Goal: Book appointment/travel/reservation

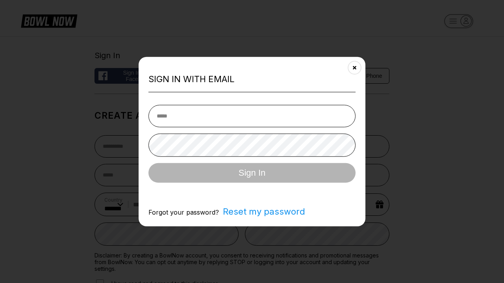
select select "**"
type input "**********"
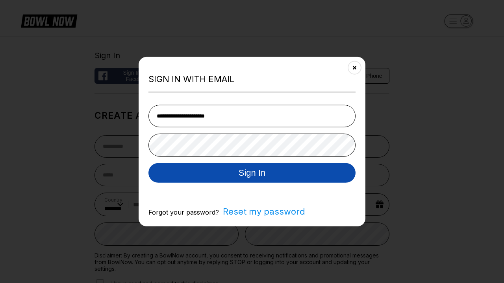
click at [252, 174] on button "Sign In" at bounding box center [251, 173] width 207 height 20
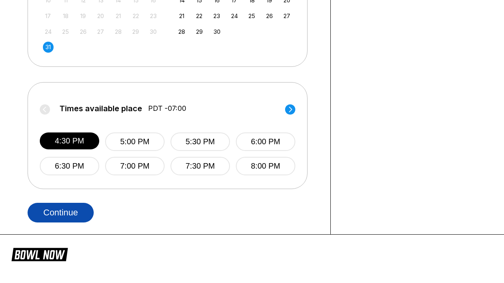
click at [61, 213] on button "Continue" at bounding box center [61, 213] width 66 height 20
